Goal: Task Accomplishment & Management: Use online tool/utility

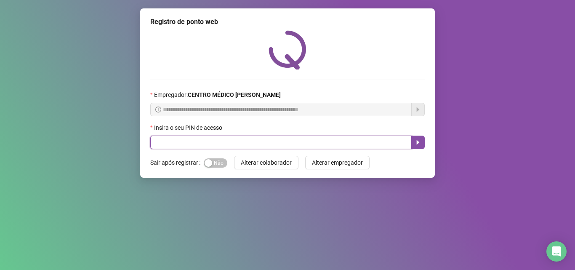
click at [178, 141] on input "text" at bounding box center [280, 142] width 261 height 13
type input "*****"
click at [417, 139] on icon "caret-right" at bounding box center [418, 142] width 7 height 7
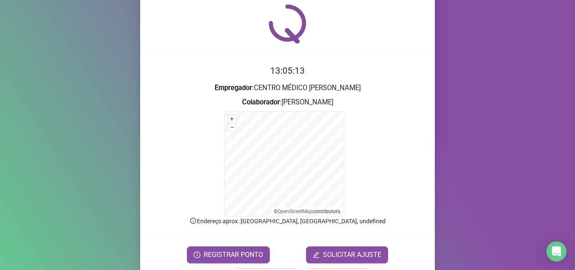
scroll to position [56, 0]
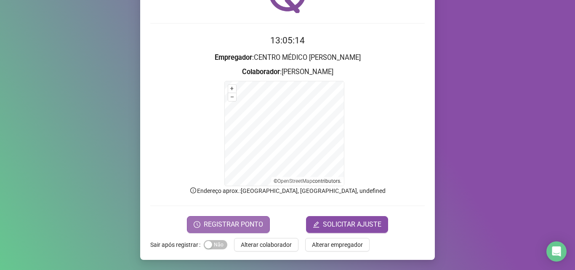
click at [247, 221] on span "REGISTRAR PONTO" at bounding box center [233, 224] width 59 height 10
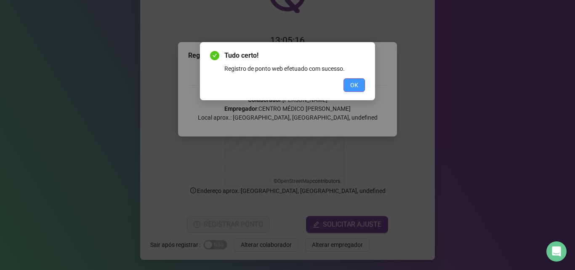
click at [350, 85] on span "OK" at bounding box center [354, 84] width 8 height 9
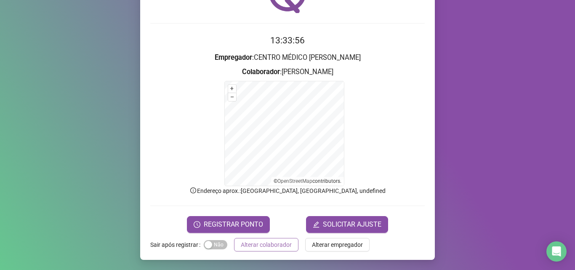
click at [269, 243] on span "Alterar colaborador" at bounding box center [266, 244] width 51 height 9
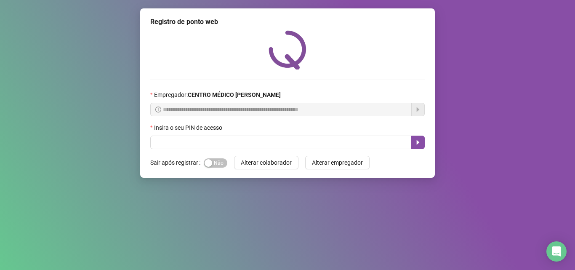
scroll to position [0, 0]
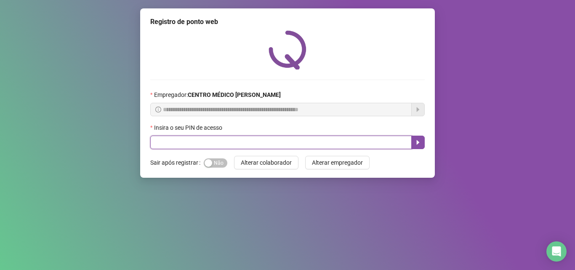
click at [355, 145] on input "text" at bounding box center [280, 142] width 261 height 13
type input "*****"
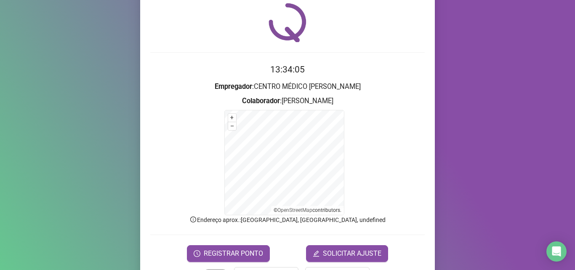
scroll to position [42, 0]
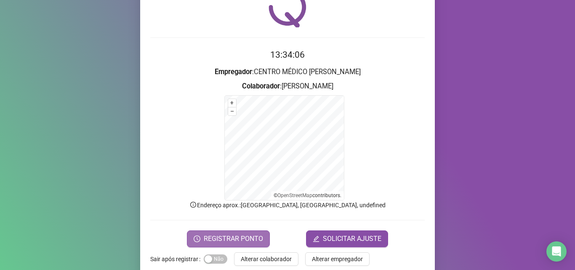
click at [241, 237] on span "REGISTRAR PONTO" at bounding box center [233, 239] width 59 height 10
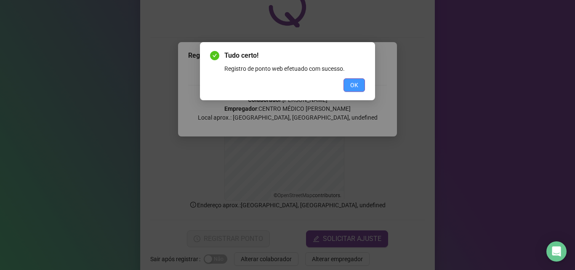
click at [356, 86] on span "OK" at bounding box center [354, 84] width 8 height 9
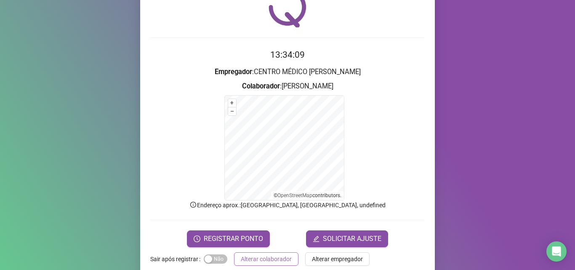
click at [256, 256] on span "Alterar colaborador" at bounding box center [266, 258] width 51 height 9
click at [256, 256] on div "Registro de ponto web 13:34:09 Empregador : CENTRO MÉDICO [PERSON_NAME] : [PERS…" at bounding box center [287, 135] width 575 height 270
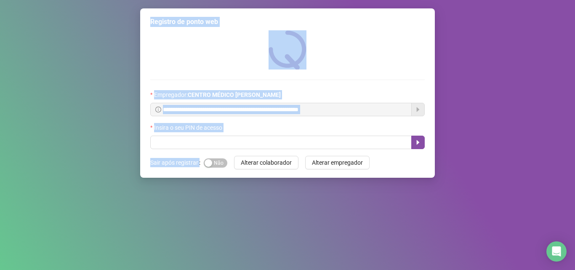
scroll to position [0, 0]
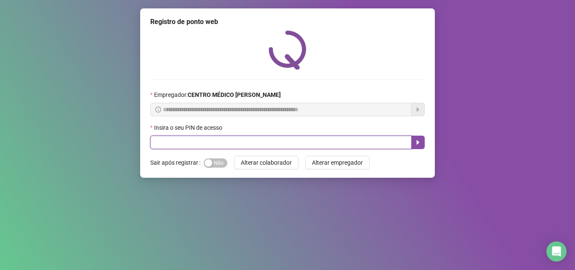
click at [218, 143] on input "text" at bounding box center [280, 142] width 261 height 13
type input "*****"
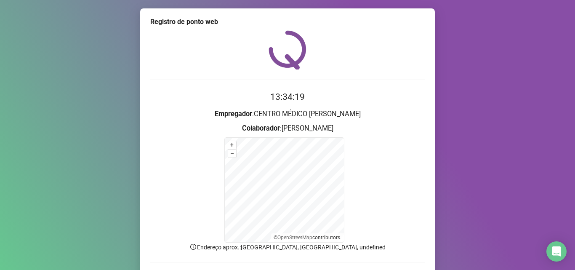
scroll to position [56, 0]
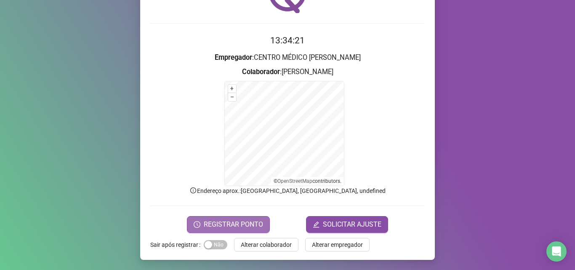
click at [219, 220] on span "REGISTRAR PONTO" at bounding box center [233, 224] width 59 height 10
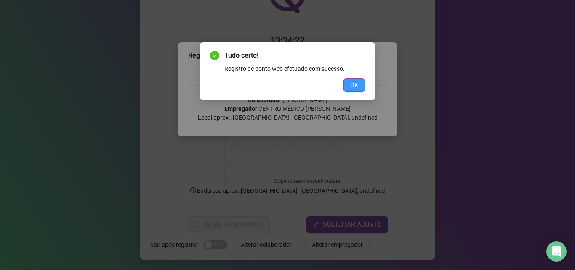
click at [356, 87] on span "OK" at bounding box center [354, 84] width 8 height 9
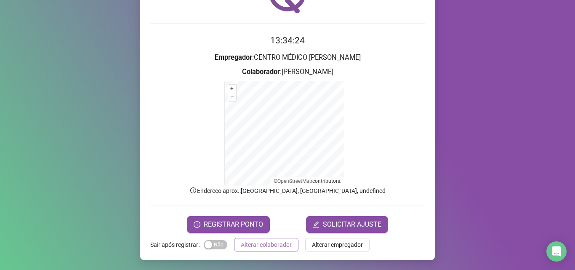
click at [244, 241] on span "Alterar colaborador" at bounding box center [266, 244] width 51 height 9
